Goal: Task Accomplishment & Management: Manage account settings

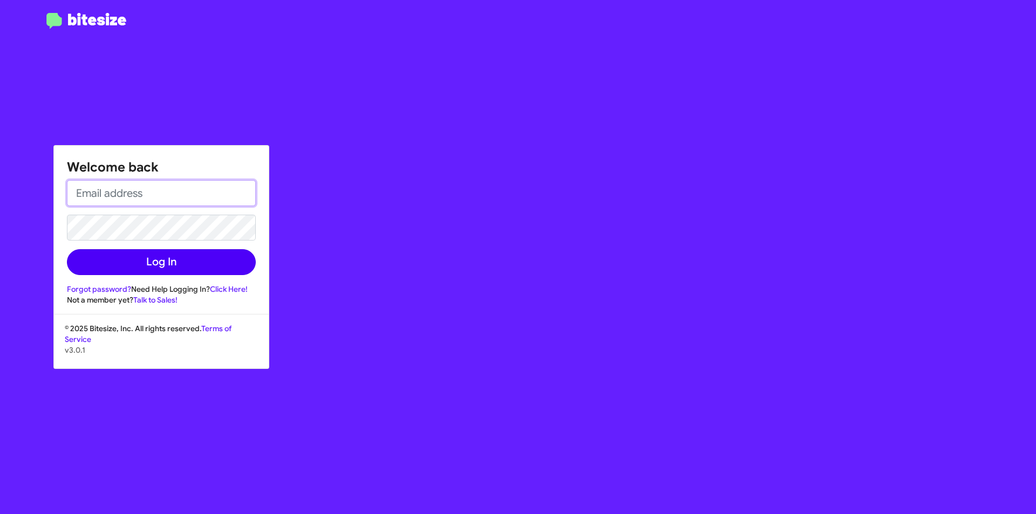
type input "[EMAIL_ADDRESS][DOMAIN_NAME]"
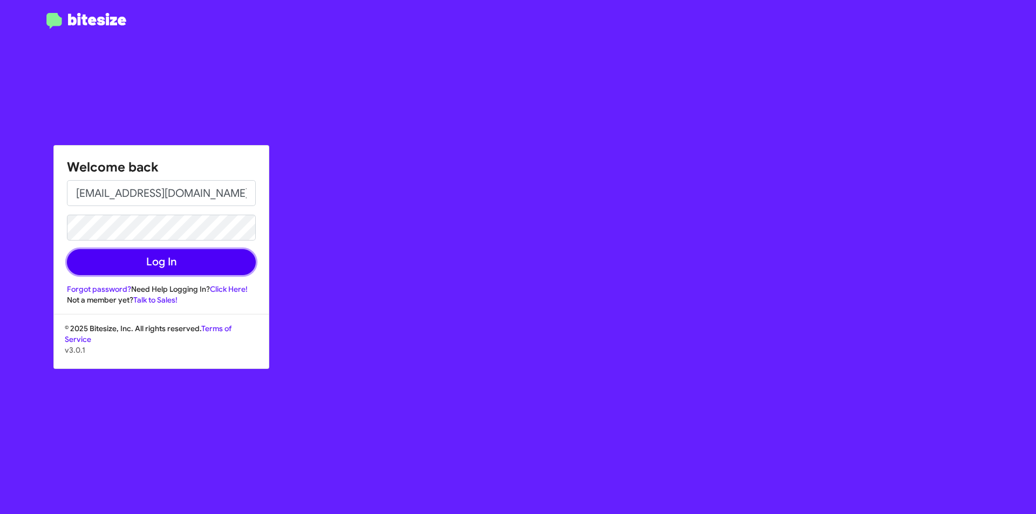
click at [146, 259] on button "Log In" at bounding box center [161, 262] width 189 height 26
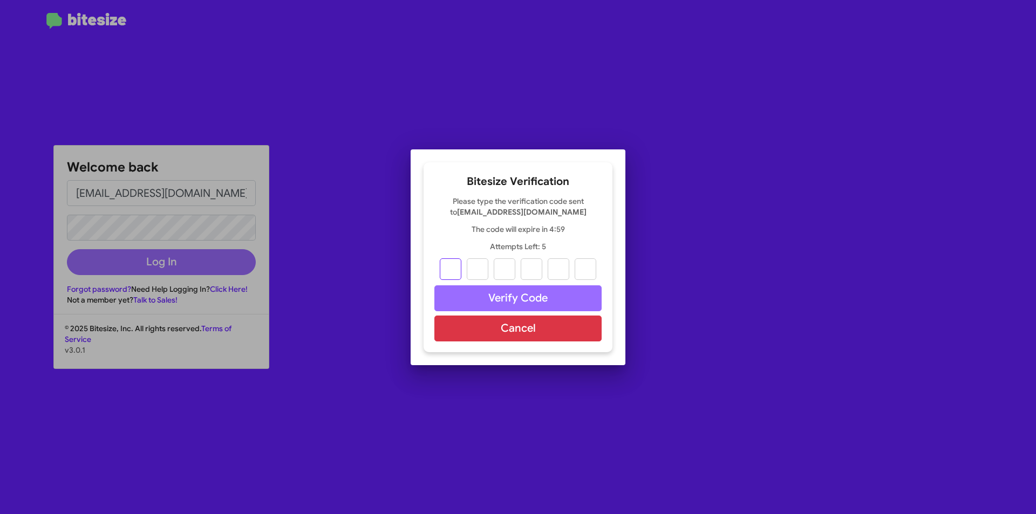
click at [453, 271] on input "text" at bounding box center [451, 269] width 22 height 22
type input "0"
type input "4"
type input "8"
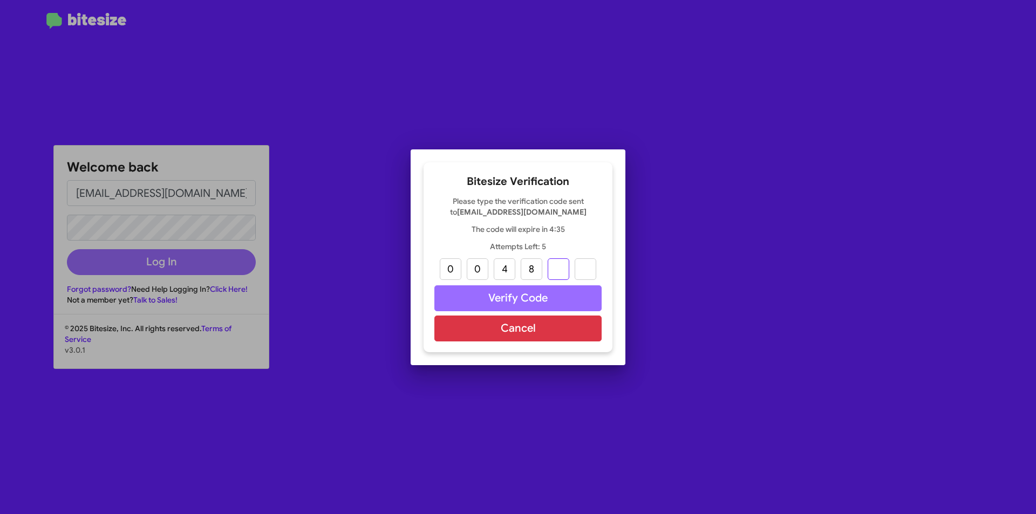
type input "9"
type input "7"
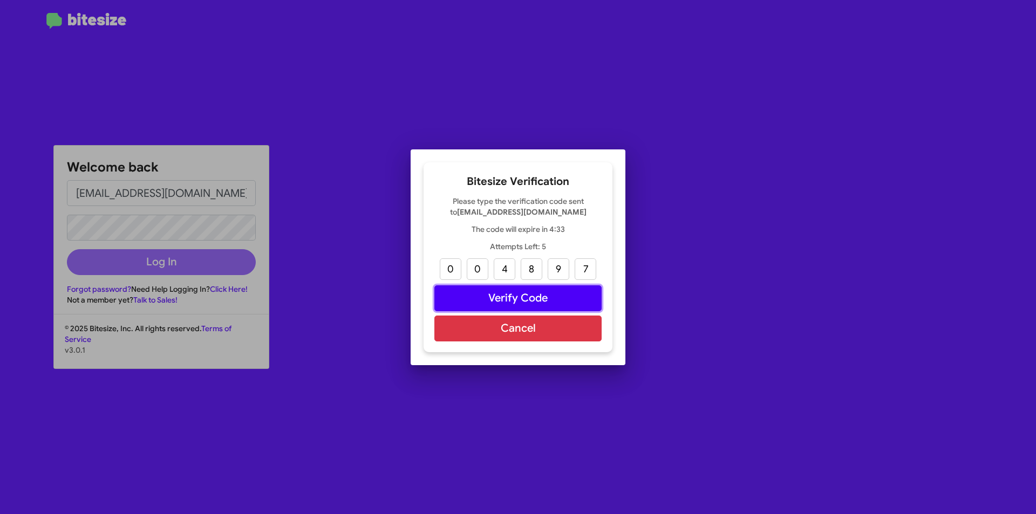
click at [487, 292] on button "Verify Code" at bounding box center [517, 298] width 167 height 26
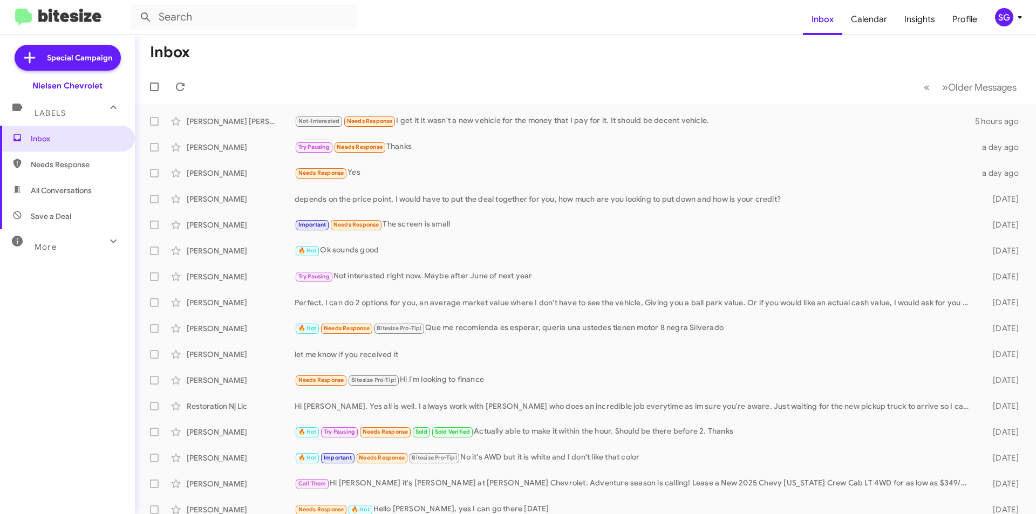
click at [491, 73] on mat-toolbar-row "« Previous » Next Older Messages" at bounding box center [585, 87] width 901 height 35
